Goal: Information Seeking & Learning: Learn about a topic

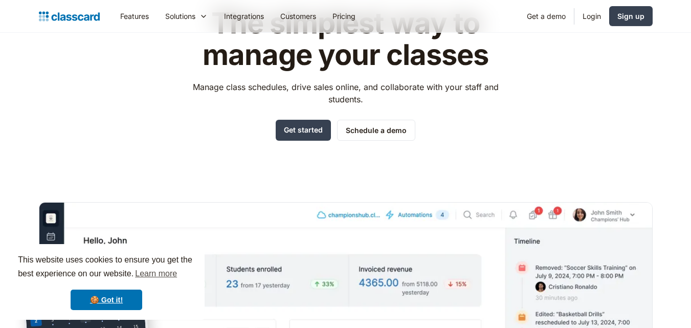
scroll to position [154, 0]
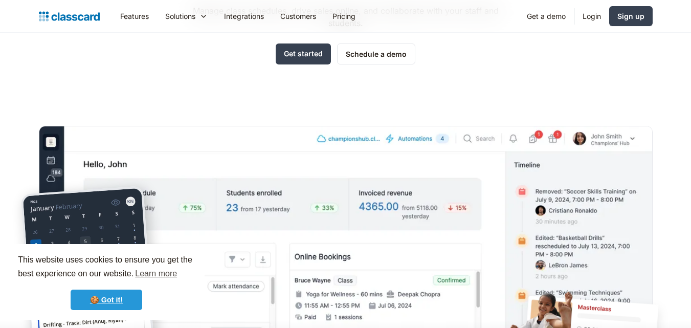
drag, startPoint x: 117, startPoint y: 299, endPoint x: 122, endPoint y: 297, distance: 5.3
click at [119, 299] on link "🍪 Got it!" at bounding box center [107, 300] width 72 height 20
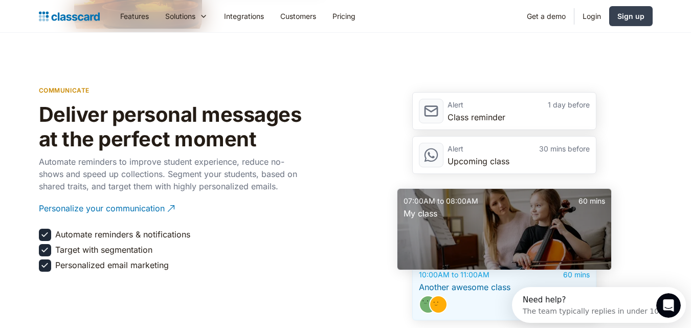
scroll to position [0, 0]
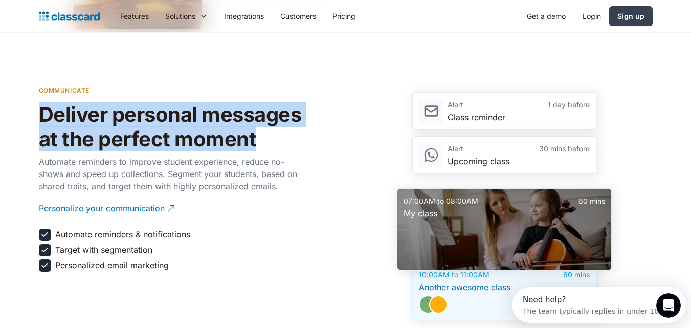
drag, startPoint x: 258, startPoint y: 120, endPoint x: 27, endPoint y: 106, distance: 232.3
click at [27, 106] on section "communicate Deliver personal messages at the perfect moment Automate reminders …" at bounding box center [345, 200] width 691 height 343
click at [137, 102] on h2 "Deliver personal messages at the perfect moment" at bounding box center [172, 126] width 266 height 49
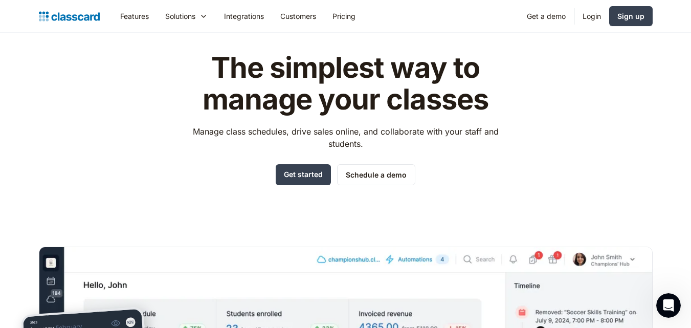
scroll to position [51, 0]
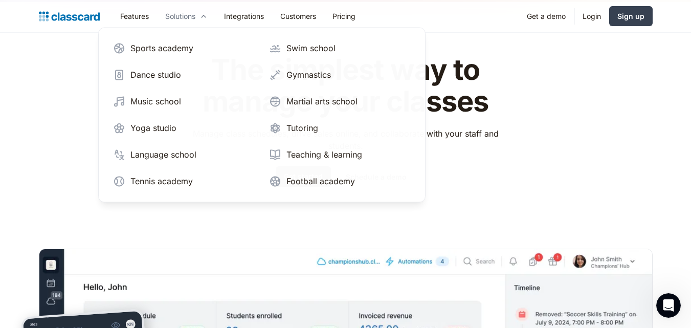
click at [192, 17] on div "Solutions" at bounding box center [180, 16] width 30 height 11
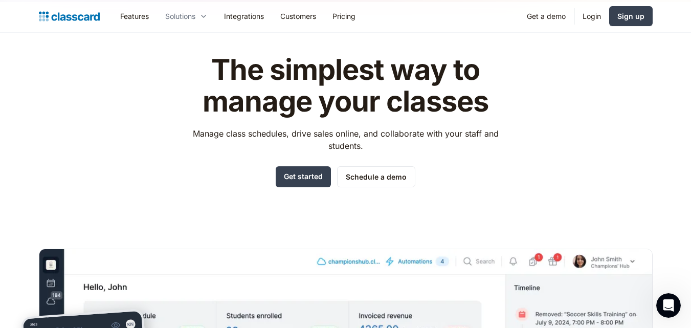
click at [193, 17] on div "Solutions" at bounding box center [180, 16] width 30 height 11
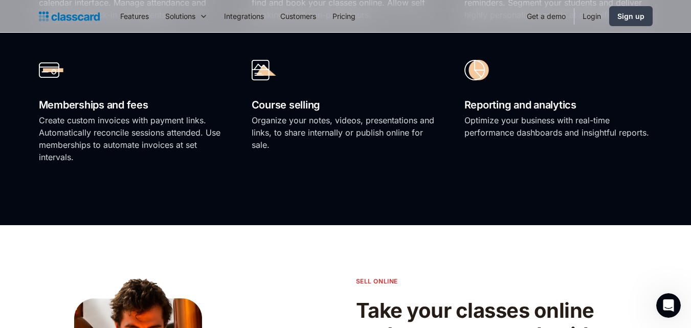
scroll to position [870, 0]
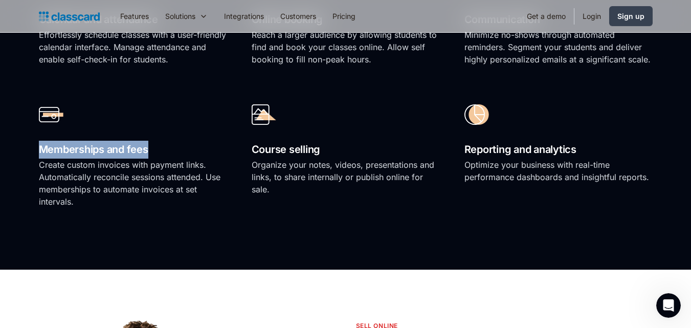
drag, startPoint x: 148, startPoint y: 131, endPoint x: 41, endPoint y: 125, distance: 107.1
click at [40, 141] on h2 "Memberships and fees" at bounding box center [133, 150] width 188 height 18
click at [108, 117] on div "Memberships and fees Create custom invoices with payment links. Automatically r…" at bounding box center [133, 158] width 188 height 122
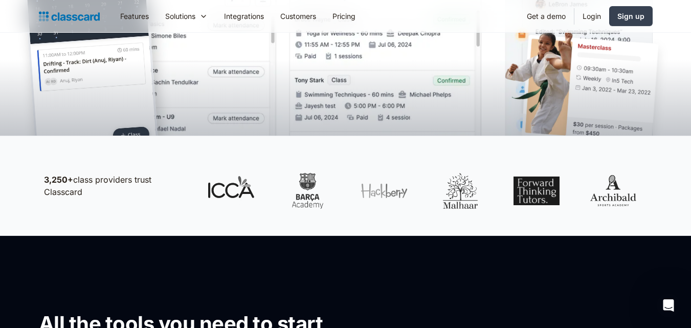
scroll to position [409, 0]
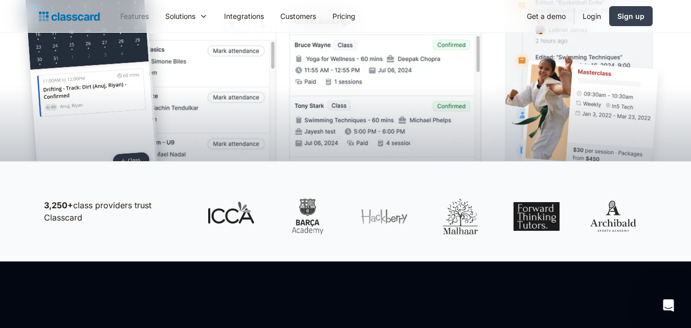
click at [143, 16] on link "Features" at bounding box center [134, 16] width 45 height 23
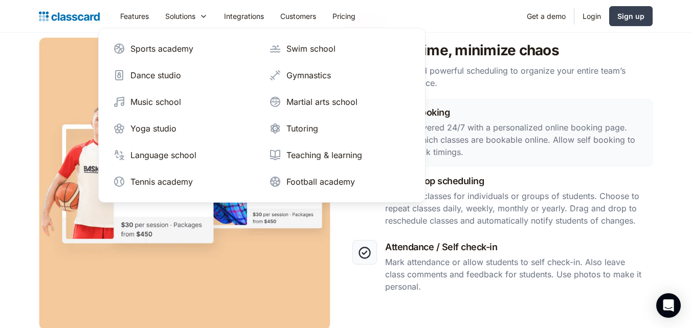
scroll to position [512, 0]
